Goal: Task Accomplishment & Management: Use online tool/utility

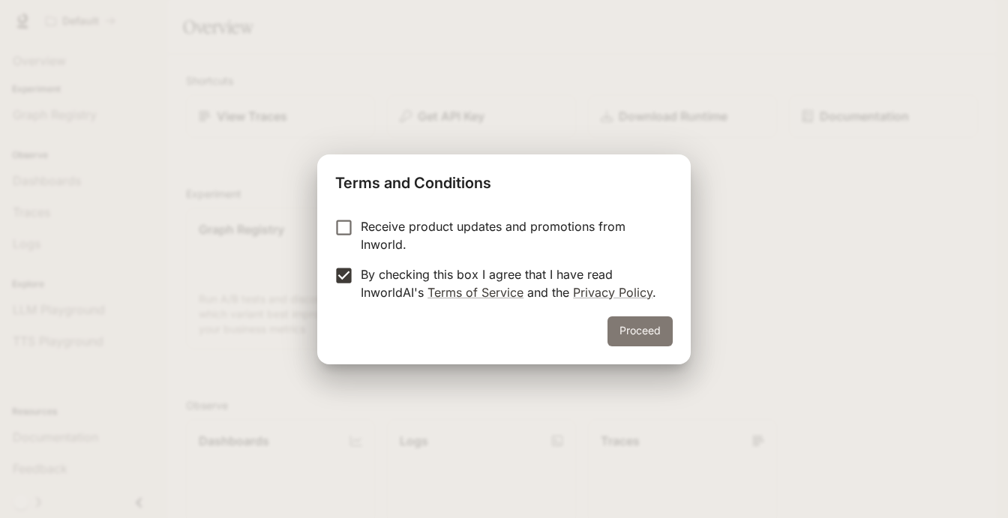
click at [624, 330] on button "Proceed" at bounding box center [639, 331] width 65 height 30
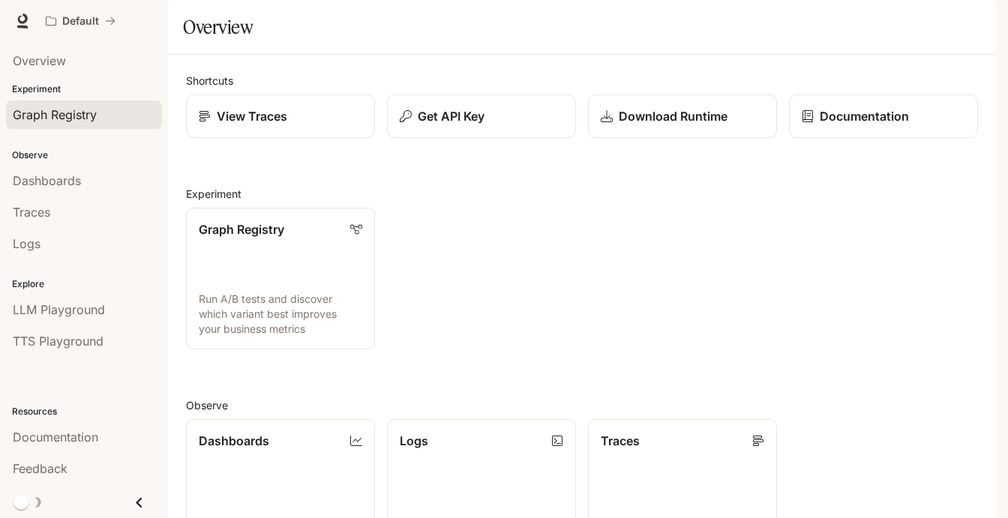
click at [79, 119] on span "Graph Registry" at bounding box center [55, 115] width 84 height 18
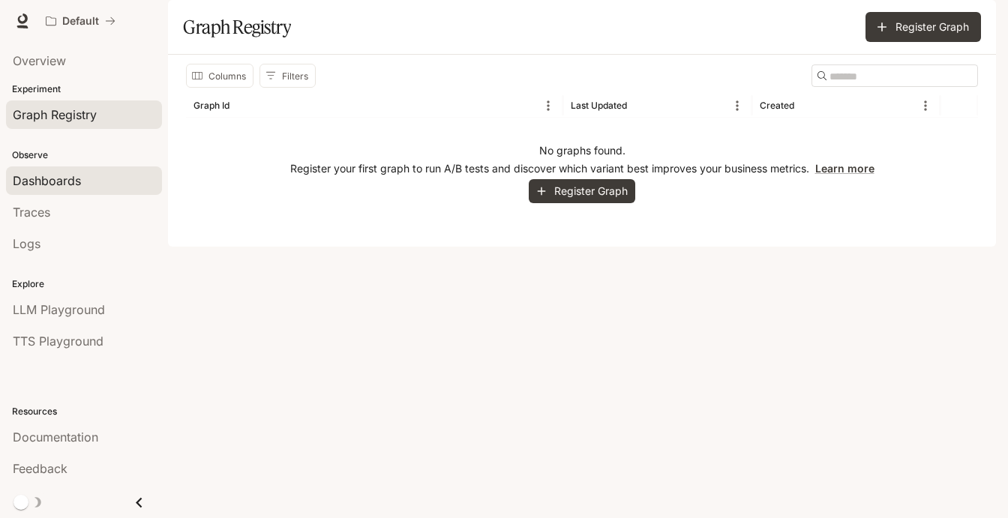
click at [69, 182] on span "Dashboards" at bounding box center [47, 181] width 68 height 18
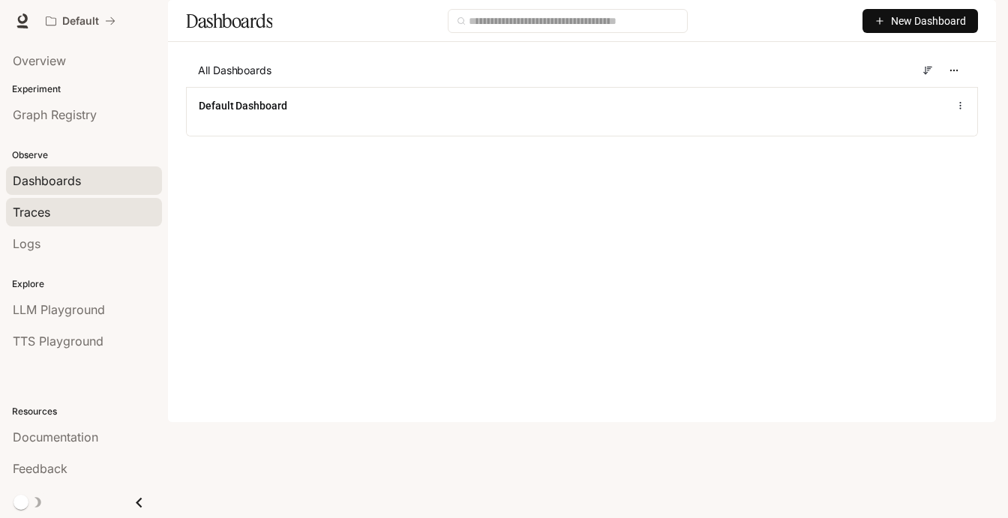
click at [65, 220] on div "Traces" at bounding box center [84, 212] width 142 height 18
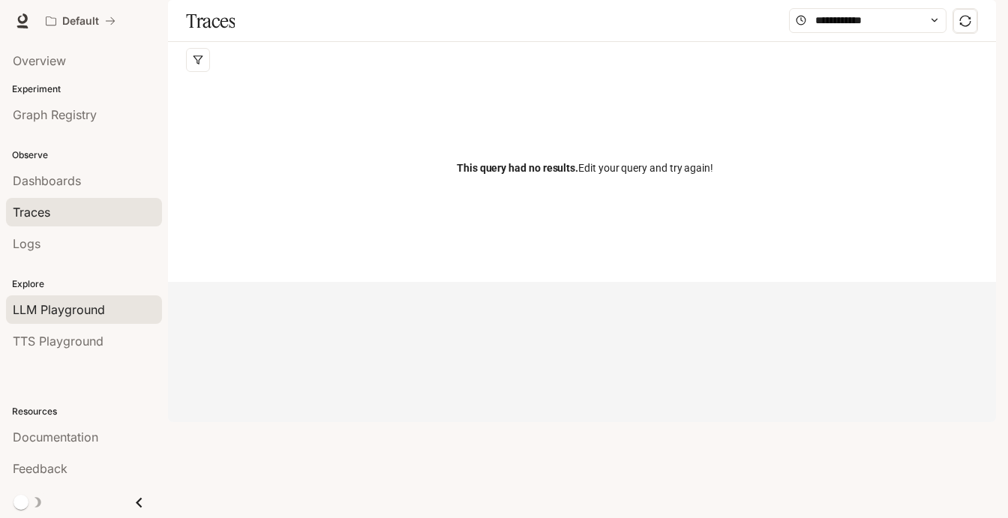
click at [76, 308] on span "LLM Playground" at bounding box center [59, 310] width 92 height 18
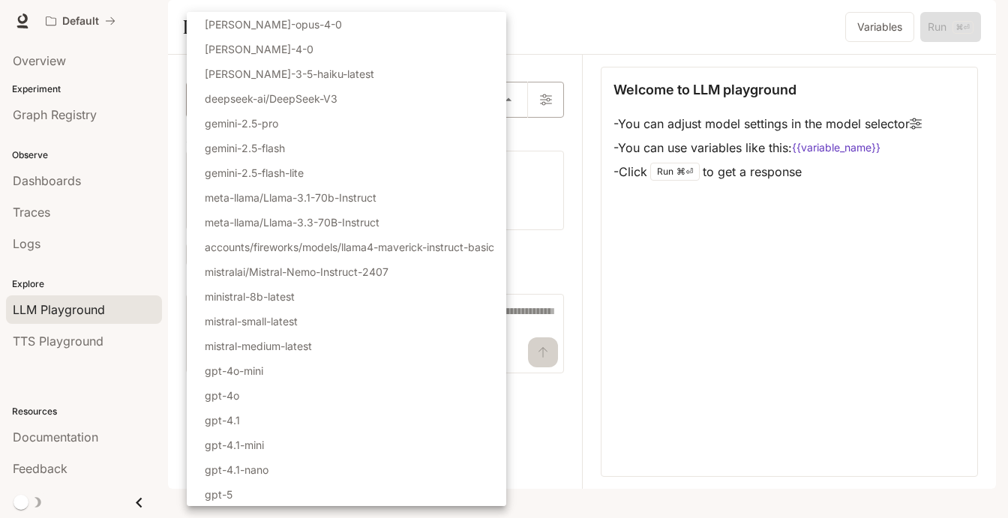
click at [250, 146] on body "Skip to main content Default Documentation Documentation Portal Overview Experi…" at bounding box center [504, 259] width 1008 height 518
click at [251, 152] on p "gemini-2.5-flash" at bounding box center [245, 148] width 80 height 16
type input "**********"
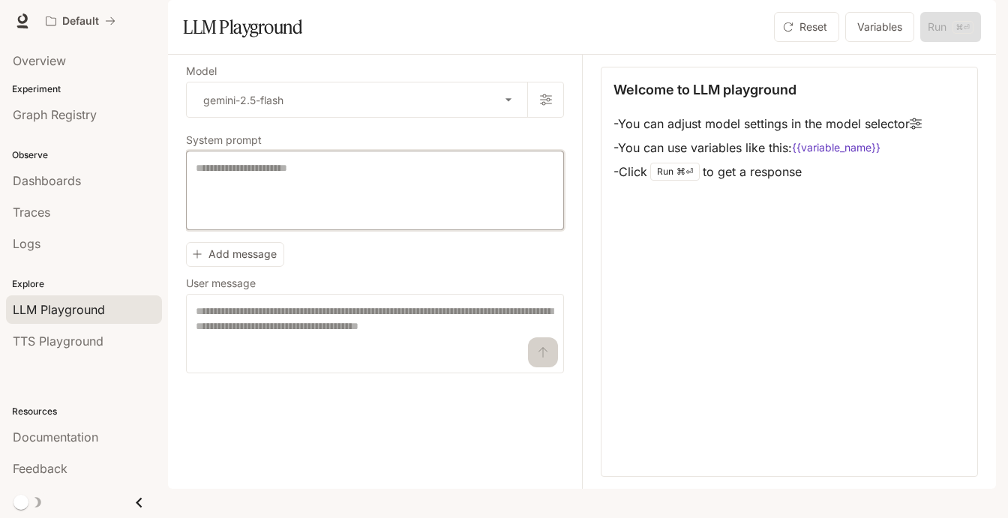
click at [245, 220] on textarea at bounding box center [375, 190] width 358 height 60
type textarea "**********"
click at [359, 359] on textarea at bounding box center [375, 334] width 358 height 60
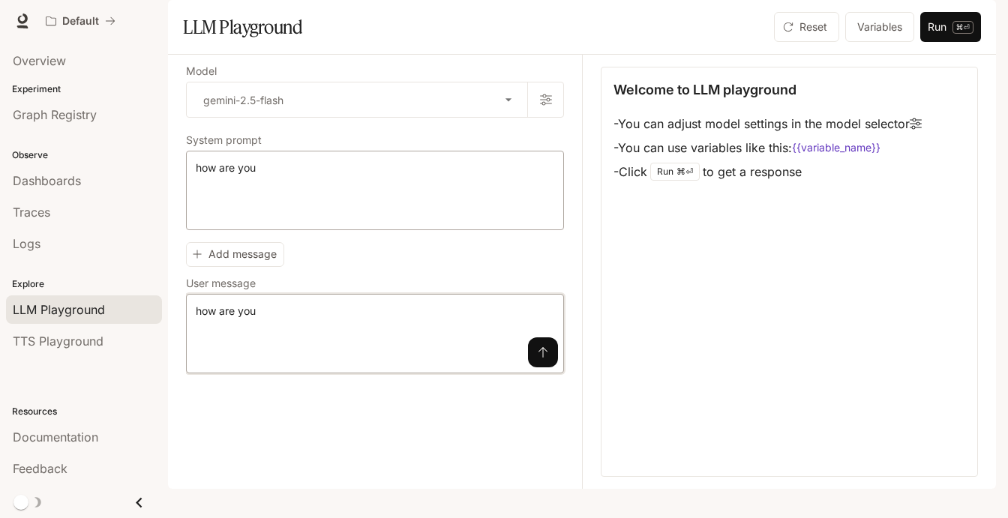
type textarea "**********"
drag, startPoint x: 268, startPoint y: 213, endPoint x: 197, endPoint y: 208, distance: 70.7
click at [197, 208] on textarea "**********" at bounding box center [375, 190] width 358 height 60
type textarea "**********"
click at [546, 367] on button "submit" at bounding box center [543, 352] width 30 height 30
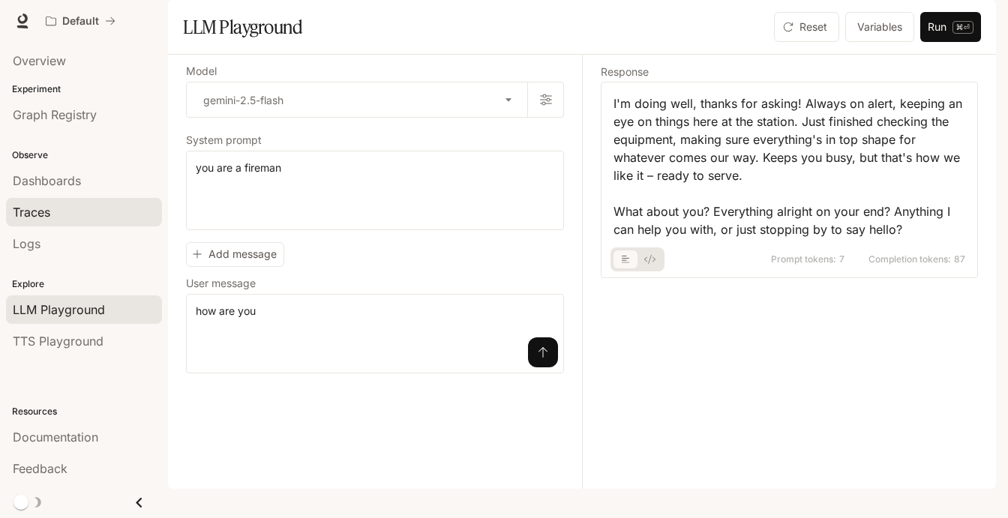
click at [59, 208] on div "Traces" at bounding box center [84, 212] width 142 height 18
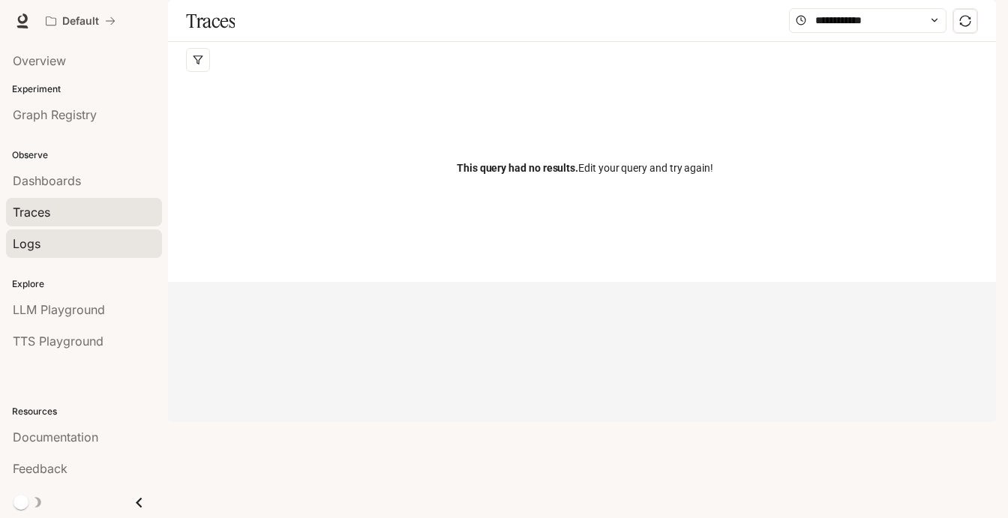
click at [56, 235] on div "Logs" at bounding box center [84, 244] width 142 height 18
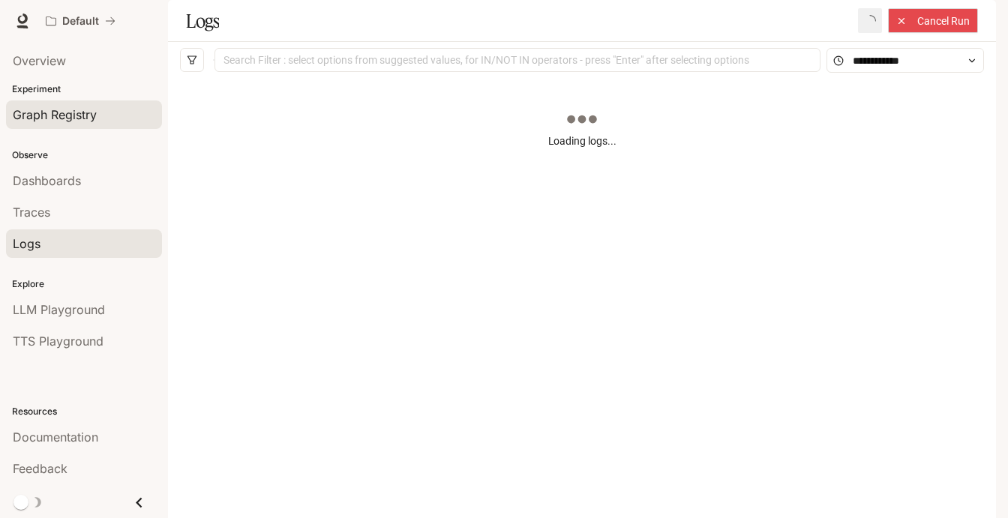
click at [81, 126] on link "Graph Registry" at bounding box center [84, 114] width 156 height 28
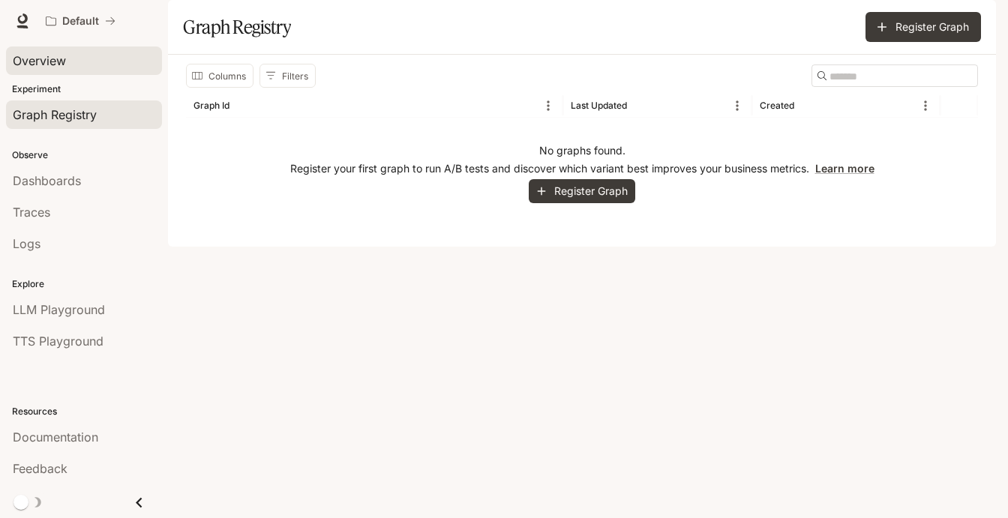
click at [61, 64] on span "Overview" at bounding box center [39, 61] width 53 height 18
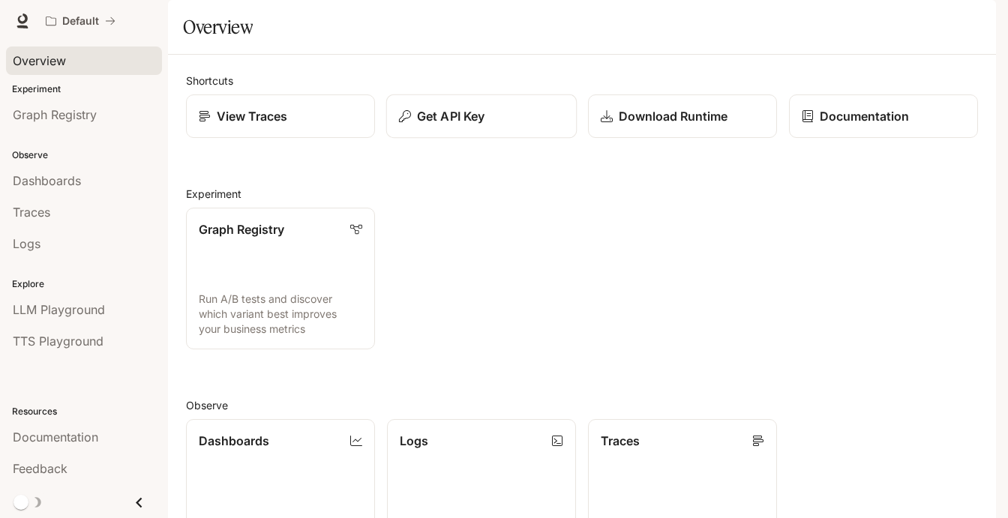
click at [452, 125] on p "Get API Key" at bounding box center [450, 116] width 67 height 18
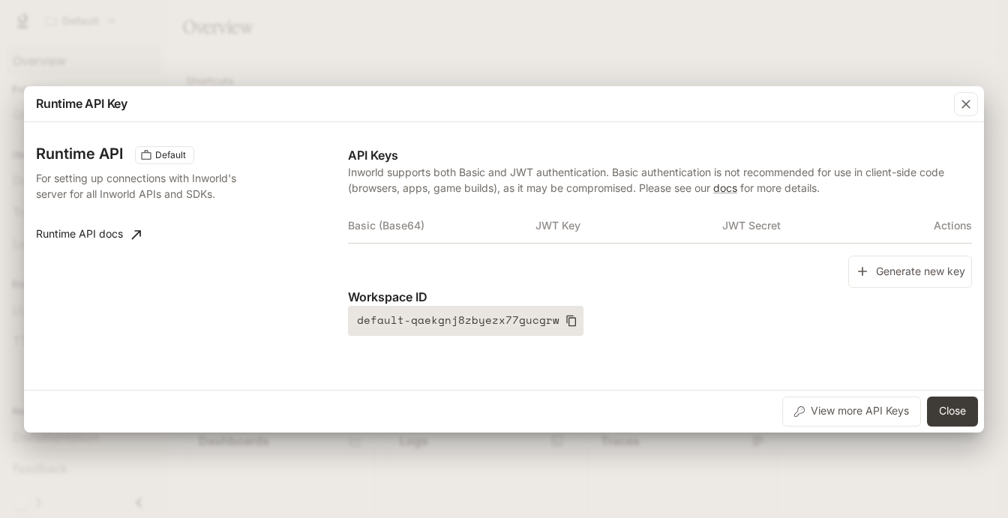
click at [566, 317] on icon "button" at bounding box center [571, 320] width 10 height 11
click at [495, 53] on div "Runtime API Key Runtime API Default For setting up connections with Inworld's s…" at bounding box center [504, 259] width 1008 height 518
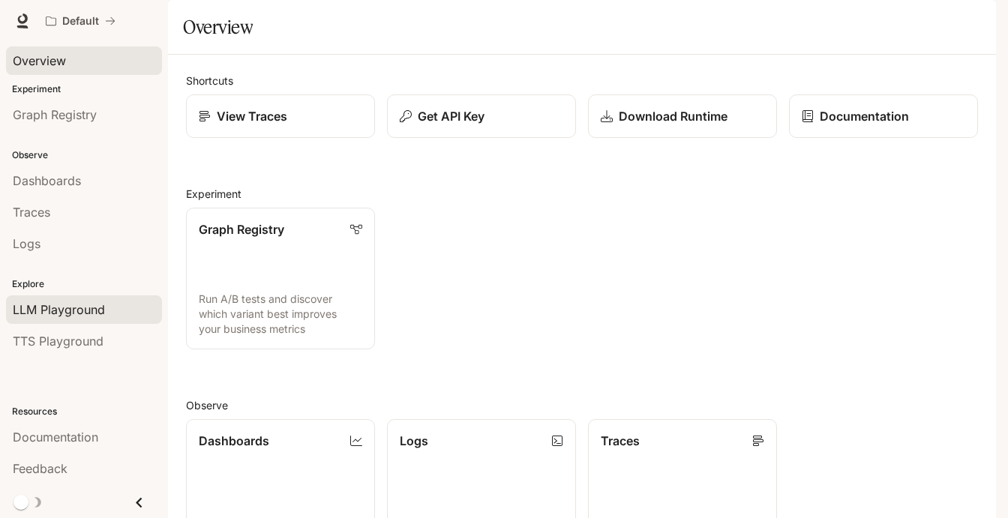
click at [98, 304] on span "LLM Playground" at bounding box center [59, 310] width 92 height 18
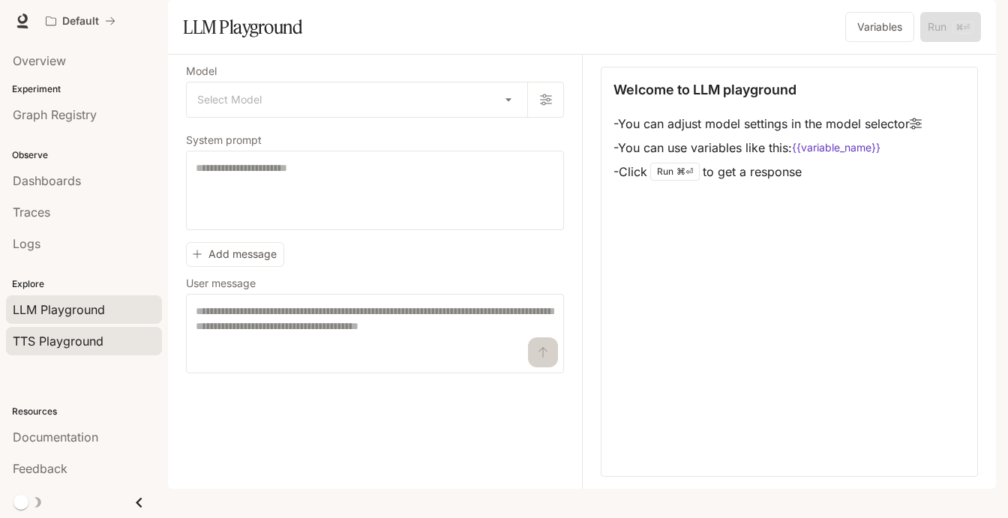
click at [104, 337] on div "TTS Playground" at bounding box center [84, 341] width 142 height 18
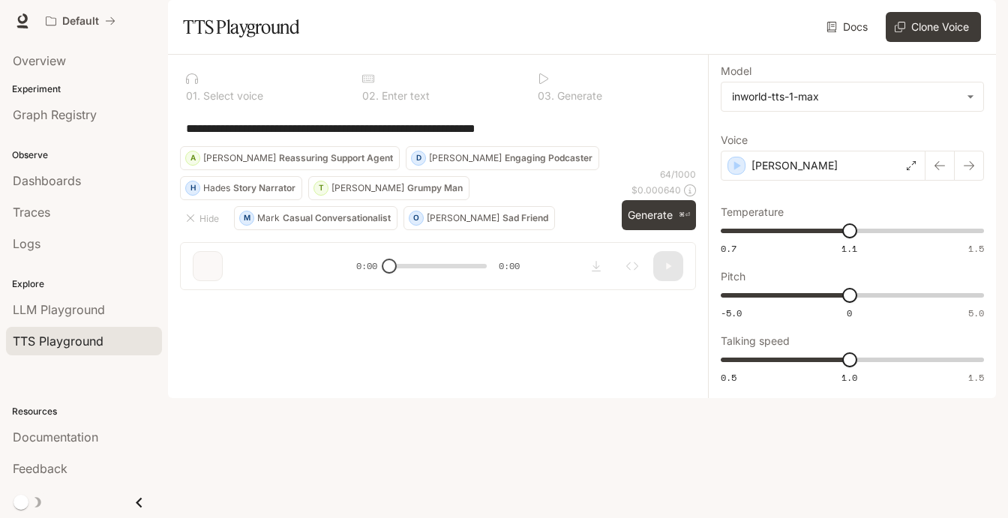
click at [223, 146] on div "**********" at bounding box center [438, 128] width 516 height 36
click at [650, 231] on button "Generate ⌘⏎" at bounding box center [659, 215] width 74 height 31
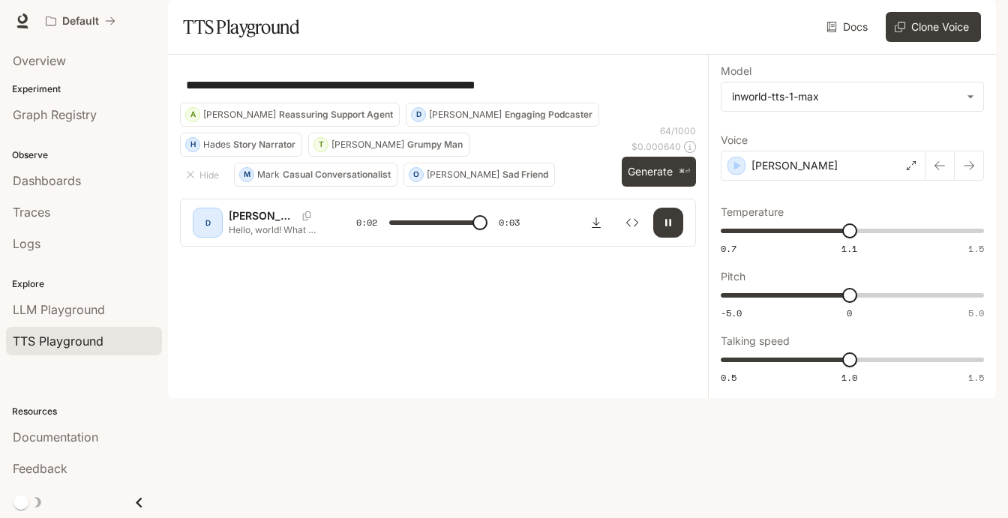
type input "*"
click at [55, 187] on span "Dashboards" at bounding box center [47, 181] width 68 height 18
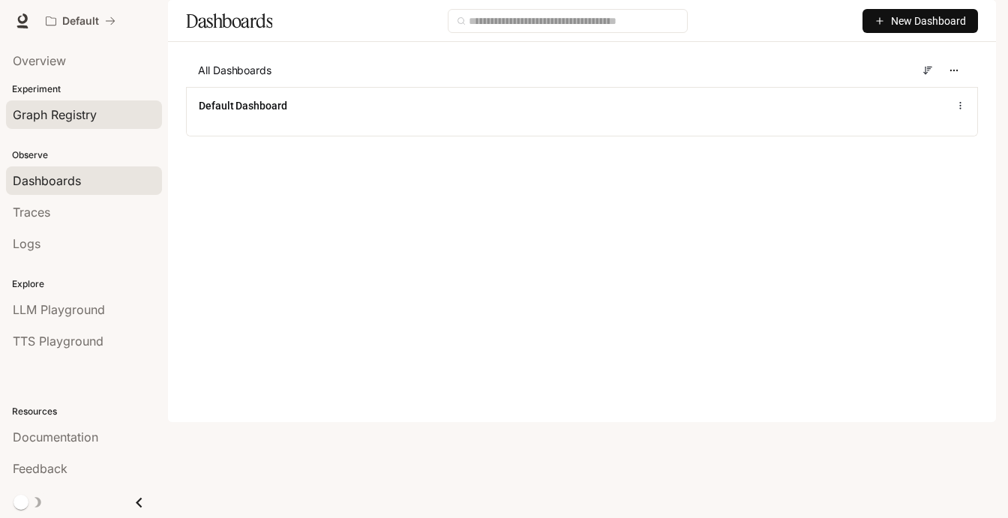
click at [71, 120] on span "Graph Registry" at bounding box center [55, 115] width 84 height 18
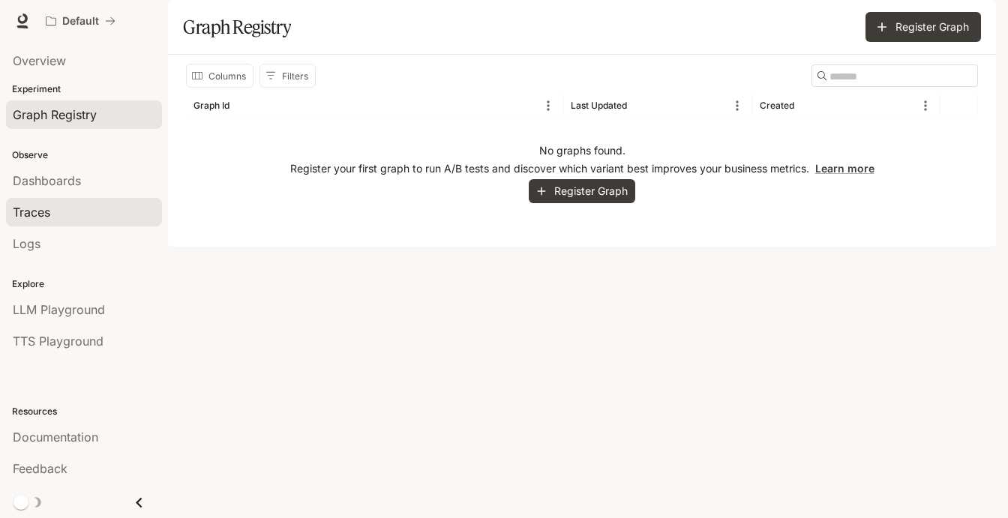
click at [58, 205] on div "Traces" at bounding box center [84, 212] width 142 height 18
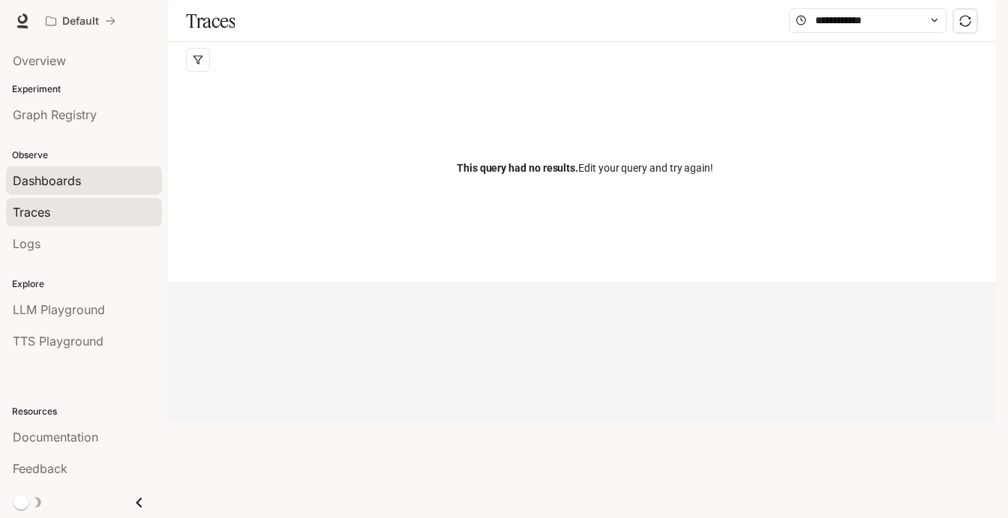
click at [61, 187] on span "Dashboards" at bounding box center [47, 181] width 68 height 18
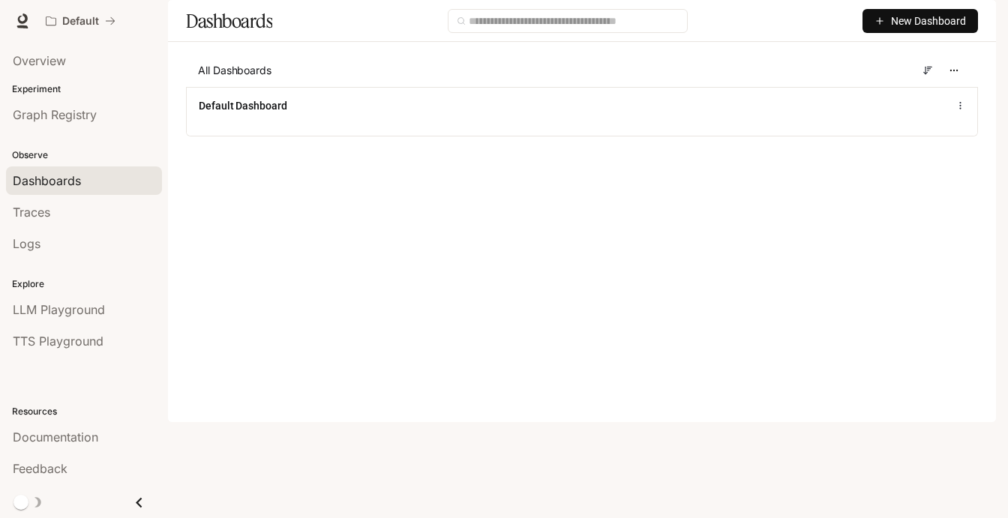
click at [904, 29] on span "New Dashboard" at bounding box center [928, 21] width 75 height 16
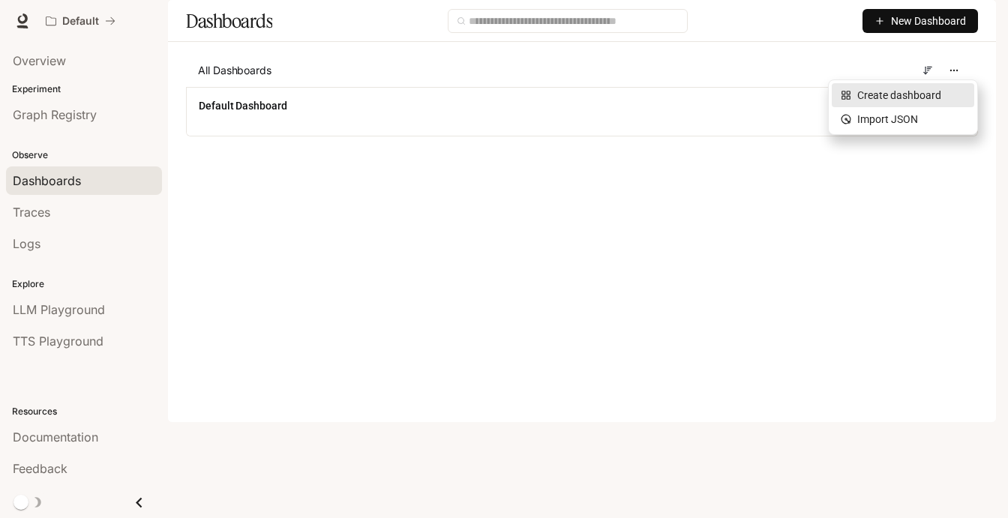
click at [868, 94] on div "Create dashboard" at bounding box center [903, 95] width 124 height 16
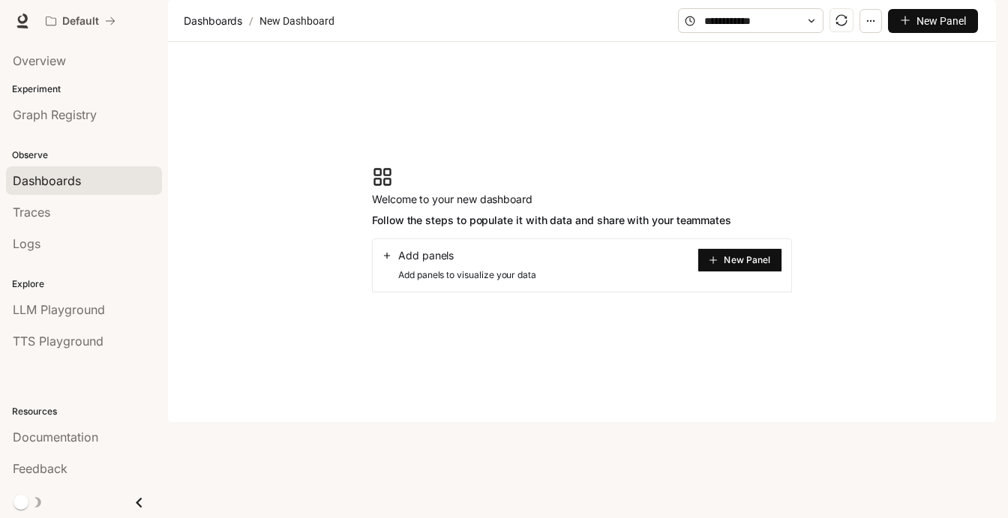
click at [743, 264] on span "New Panel" at bounding box center [747, 259] width 46 height 7
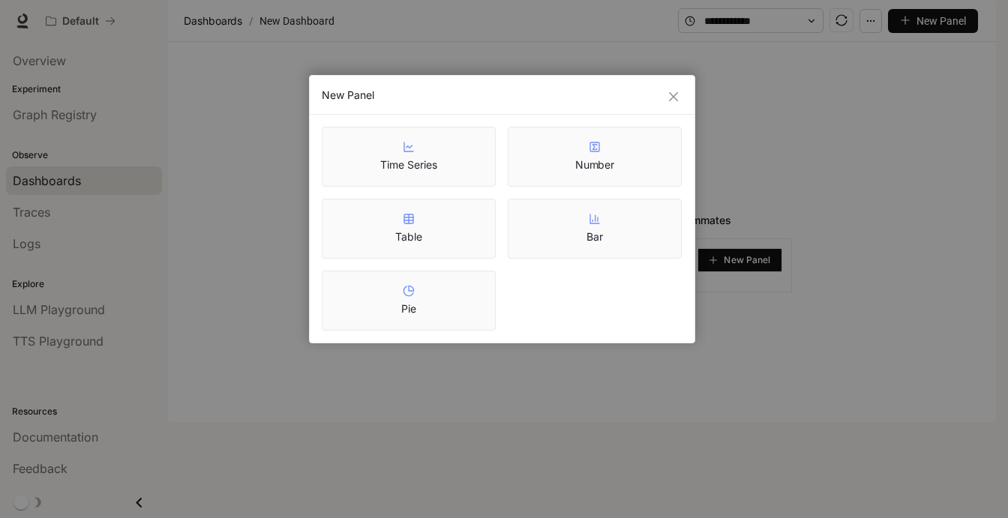
click at [403, 159] on article "Time Series" at bounding box center [408, 164] width 56 height 15
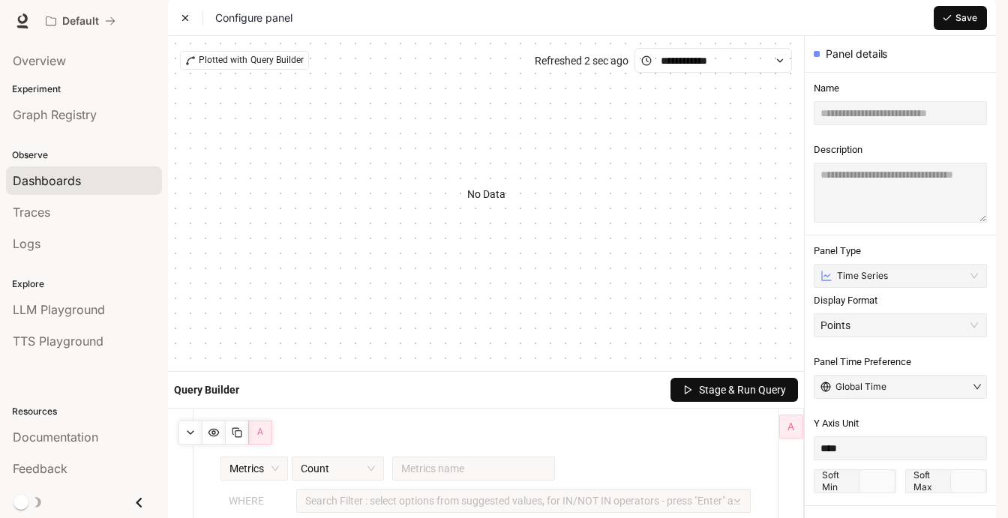
click at [699, 398] on span "Stage & Run Query" at bounding box center [742, 390] width 87 height 16
click at [30, 24] on link at bounding box center [22, 20] width 21 height 21
